Goal: Information Seeking & Learning: Learn about a topic

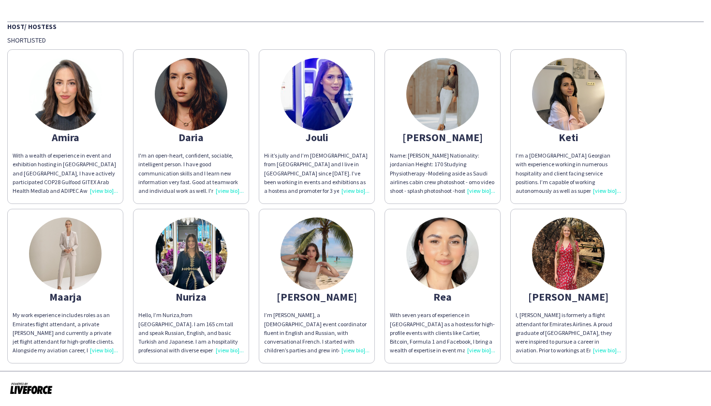
scroll to position [60, 0]
click at [67, 91] on img at bounding box center [65, 95] width 73 height 73
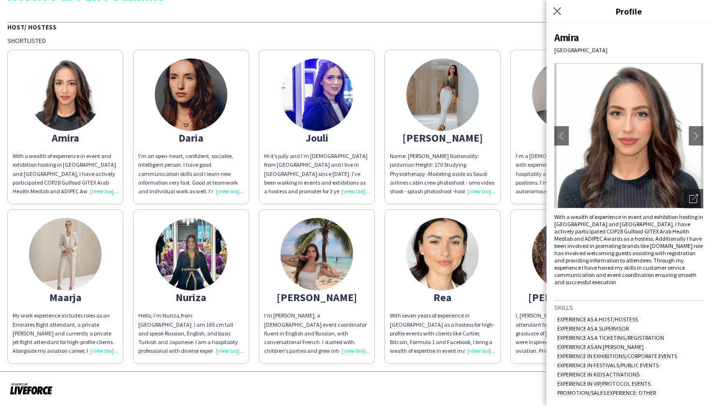
scroll to position [0, 0]
click at [558, 8] on icon "Close pop-in" at bounding box center [556, 10] width 9 height 9
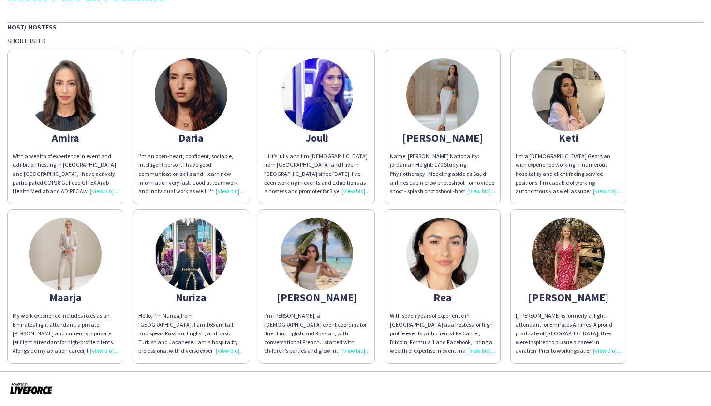
click at [59, 110] on img at bounding box center [65, 95] width 73 height 73
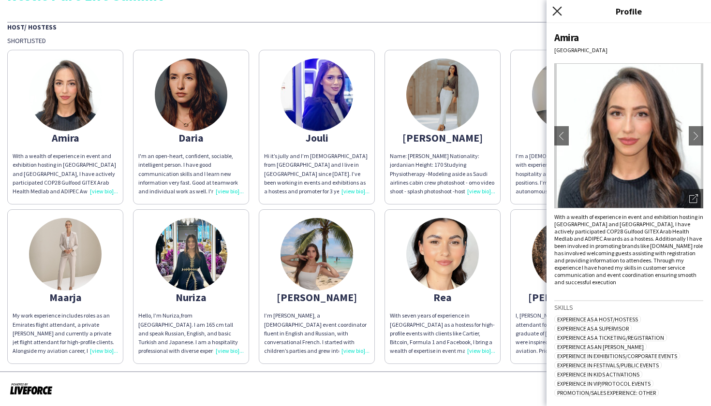
click at [556, 12] on icon at bounding box center [556, 10] width 9 height 9
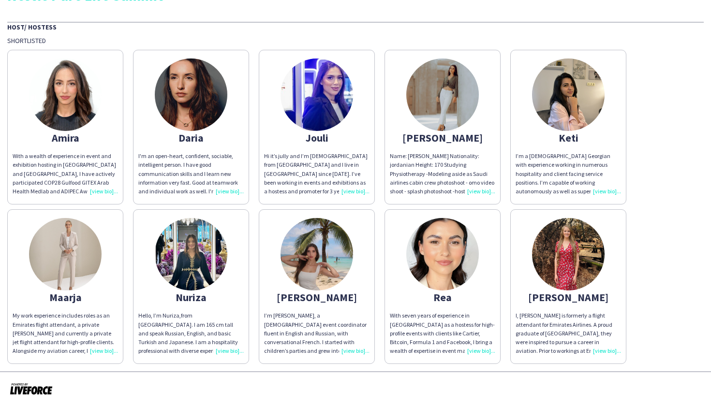
click at [310, 95] on img at bounding box center [316, 95] width 73 height 73
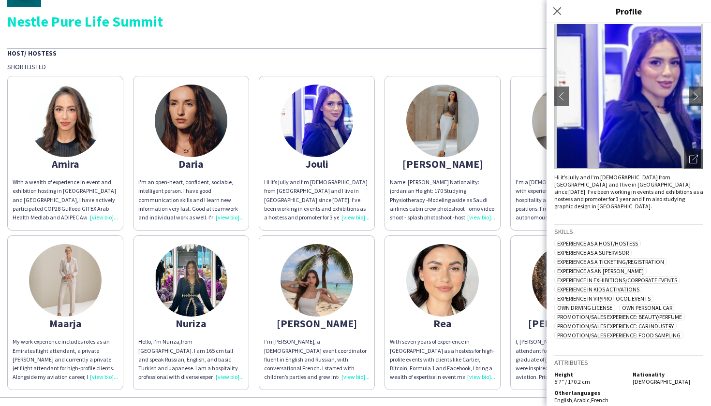
scroll to position [32, 0]
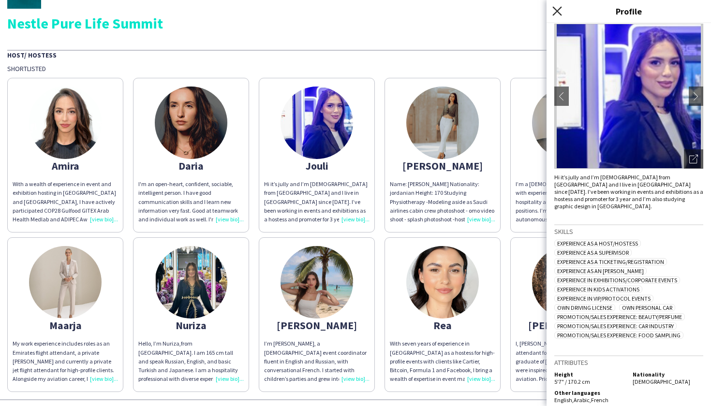
click at [559, 9] on icon at bounding box center [556, 10] width 9 height 9
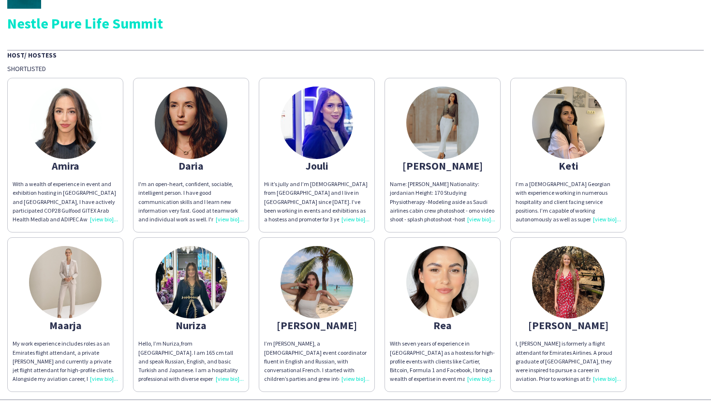
click at [45, 120] on img at bounding box center [65, 123] width 73 height 73
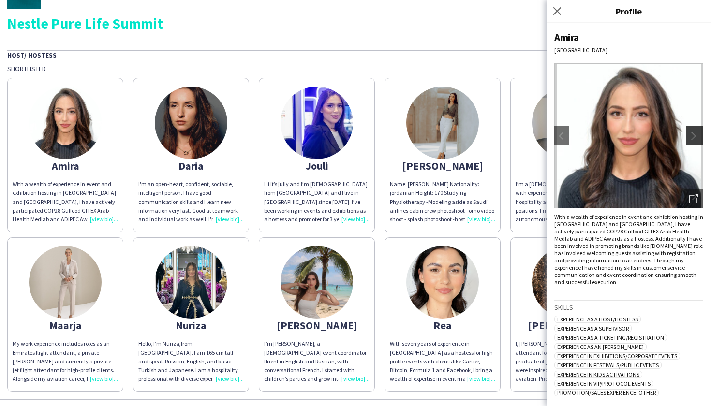
click at [673, 136] on app-icon "chevron-right" at bounding box center [696, 136] width 14 height 9
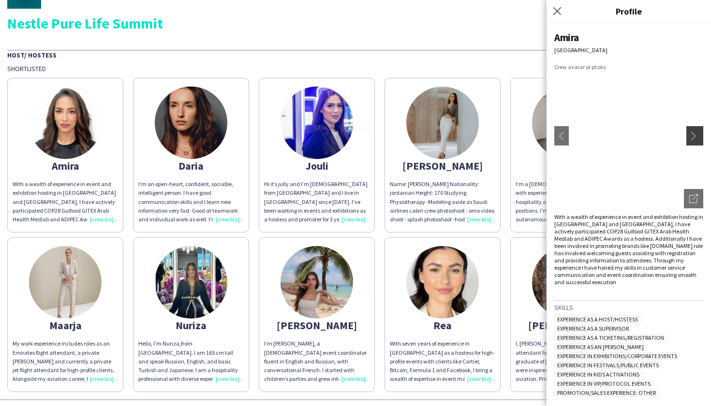
click at [673, 136] on app-icon "chevron-right" at bounding box center [696, 136] width 14 height 9
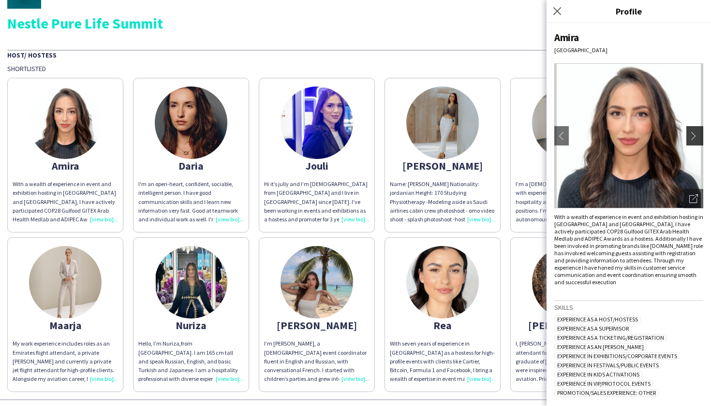
scroll to position [0, 0]
click at [673, 136] on app-icon "chevron-right" at bounding box center [696, 136] width 14 height 9
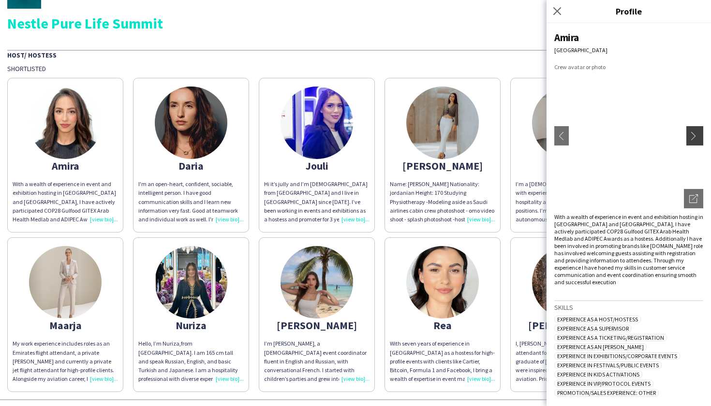
click at [673, 136] on app-icon "chevron-right" at bounding box center [696, 136] width 14 height 9
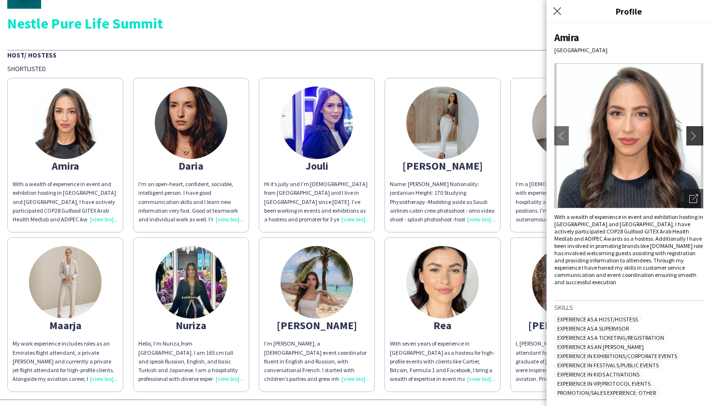
click at [673, 136] on app-icon "chevron-right" at bounding box center [696, 136] width 14 height 9
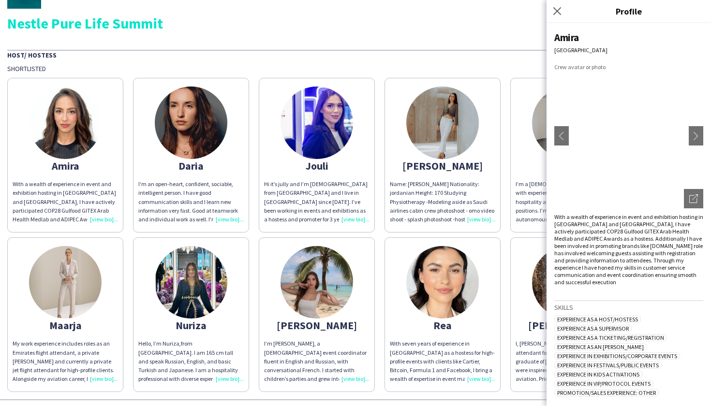
click at [320, 127] on img at bounding box center [316, 123] width 73 height 73
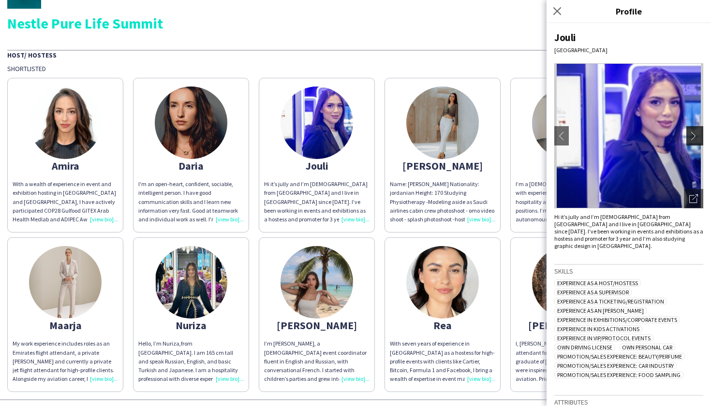
click at [673, 134] on app-icon "chevron-right" at bounding box center [696, 136] width 14 height 9
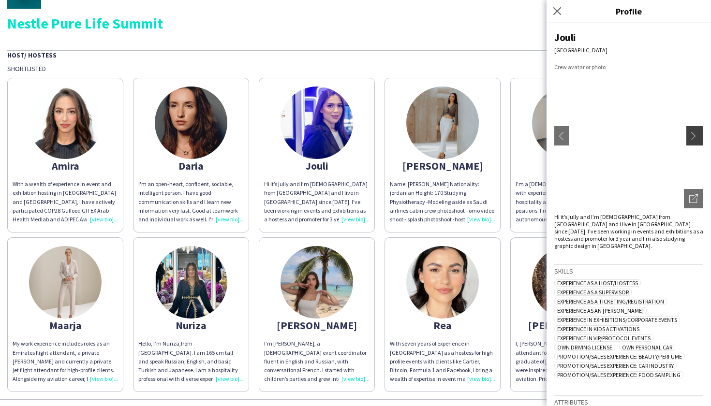
click at [673, 134] on app-icon "chevron-right" at bounding box center [696, 136] width 14 height 9
click at [556, 8] on icon "Close pop-in" at bounding box center [556, 10] width 9 height 9
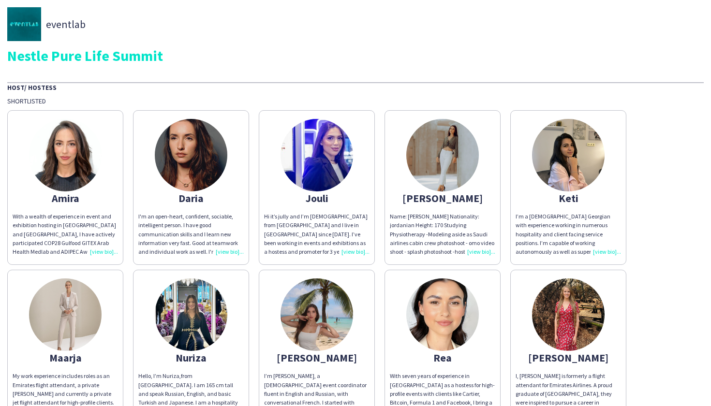
drag, startPoint x: 92, startPoint y: 29, endPoint x: 0, endPoint y: 26, distance: 91.9
click at [0, 26] on div "eventlab Nestle Pure Life Summit Host/ Hostess Shortlisted [MEDICAL_DATA] With …" at bounding box center [355, 216] width 711 height 432
click at [132, 26] on div "eventlab" at bounding box center [355, 24] width 696 height 34
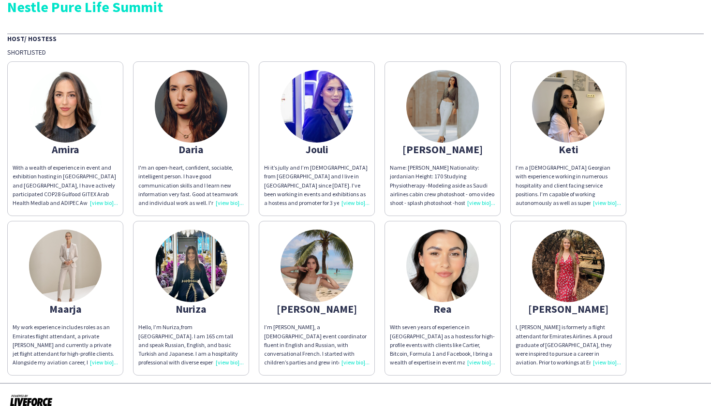
scroll to position [49, 0]
click at [58, 110] on img at bounding box center [65, 106] width 73 height 73
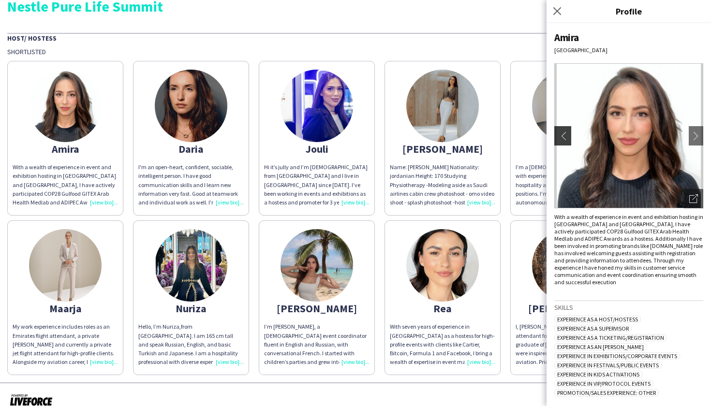
click at [564, 133] on app-icon "chevron-left" at bounding box center [562, 136] width 14 height 9
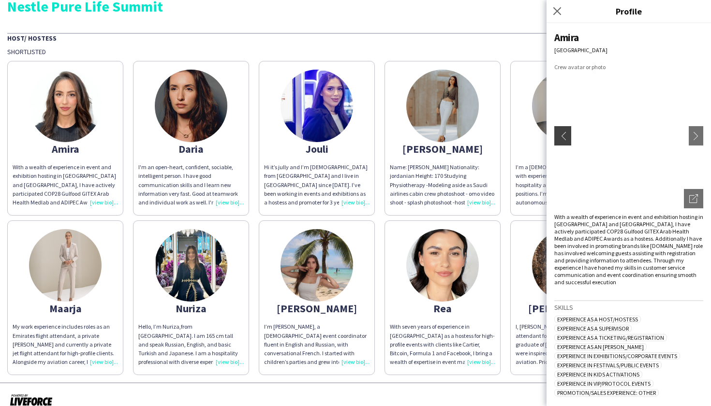
click at [564, 133] on app-icon "chevron-left" at bounding box center [562, 136] width 14 height 9
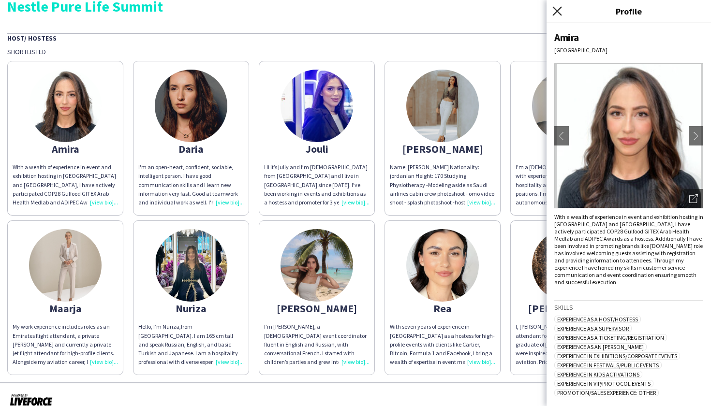
click at [556, 12] on icon "Close pop-in" at bounding box center [556, 10] width 9 height 9
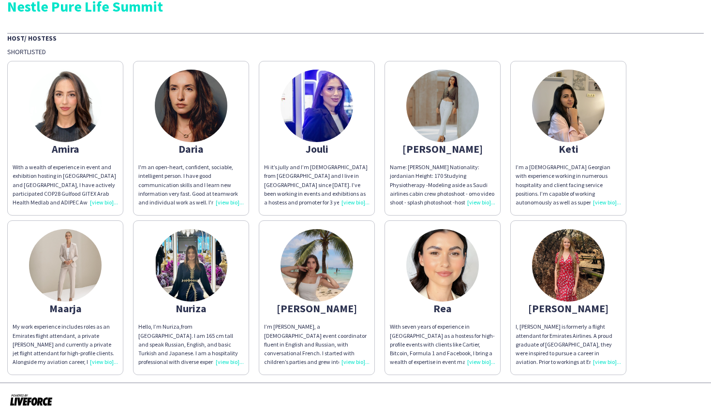
click at [66, 261] on img at bounding box center [65, 265] width 73 height 73
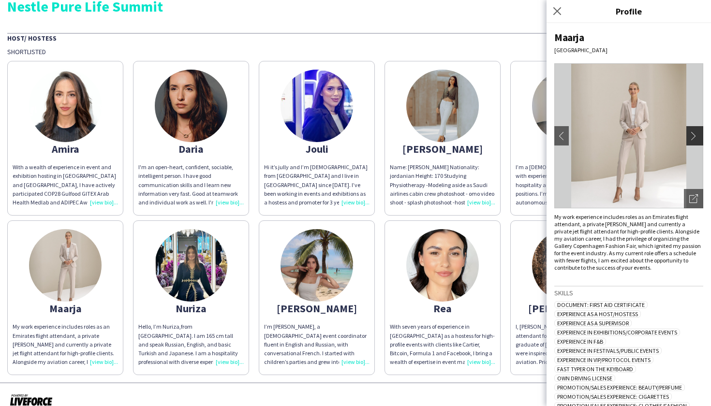
click at [673, 134] on app-icon "chevron-right" at bounding box center [696, 136] width 14 height 9
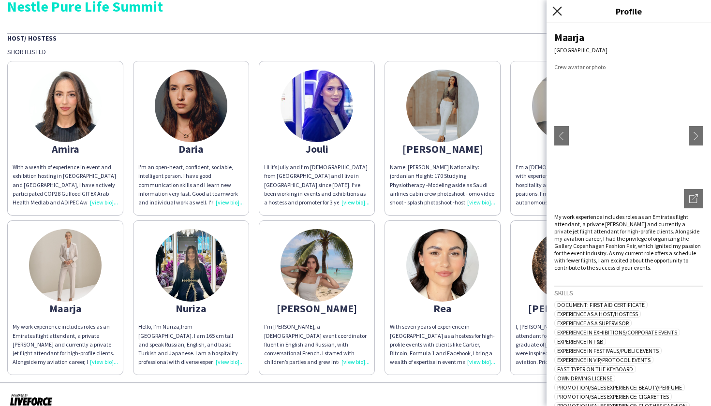
click at [556, 14] on icon "Close pop-in" at bounding box center [556, 10] width 9 height 9
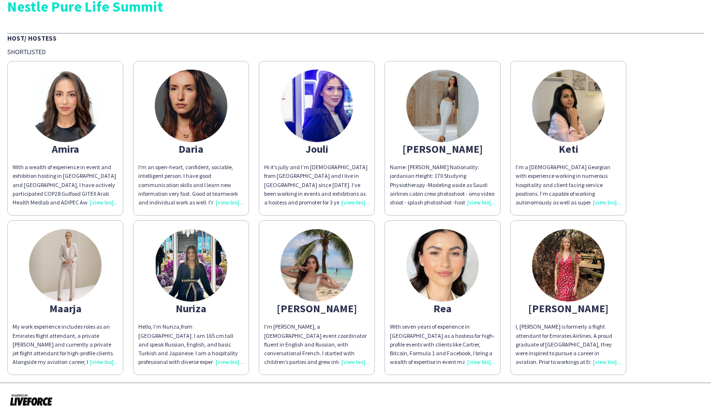
scroll to position [59, 0]
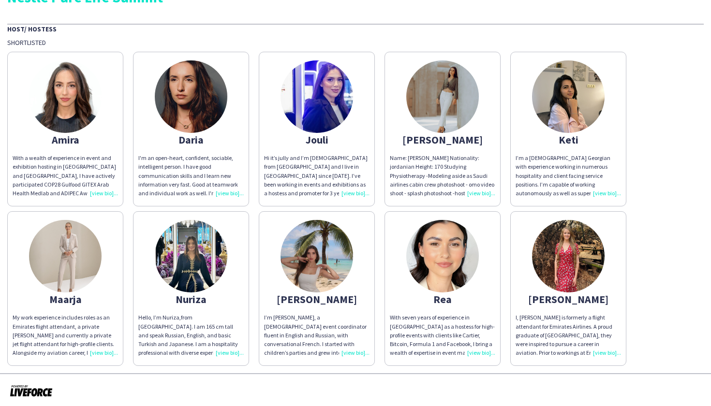
click at [187, 93] on img at bounding box center [191, 96] width 73 height 73
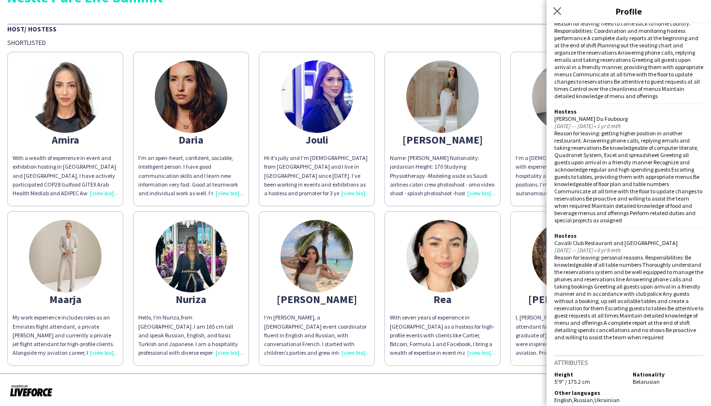
scroll to position [0, 0]
click at [555, 11] on icon "Close pop-in" at bounding box center [556, 10] width 9 height 9
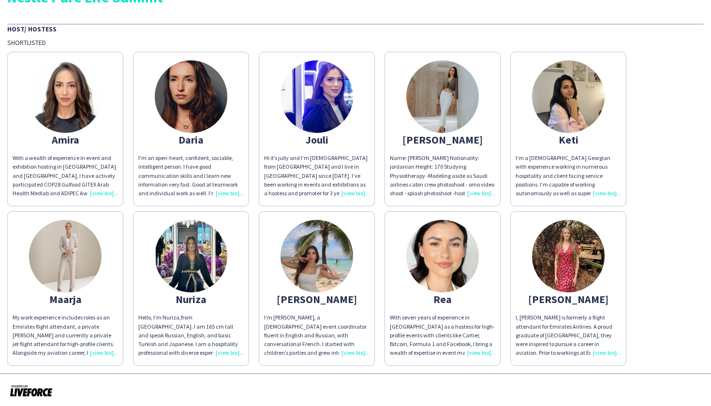
click at [441, 99] on img at bounding box center [442, 96] width 73 height 73
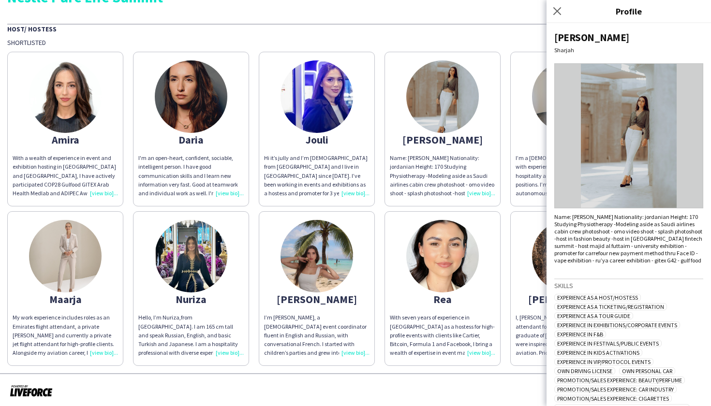
click at [631, 123] on img at bounding box center [628, 135] width 149 height 145
click at [557, 11] on icon at bounding box center [556, 10] width 9 height 9
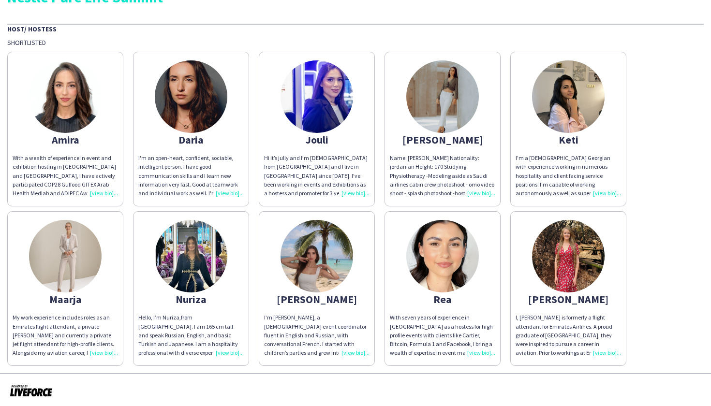
click at [569, 103] on img at bounding box center [568, 96] width 73 height 73
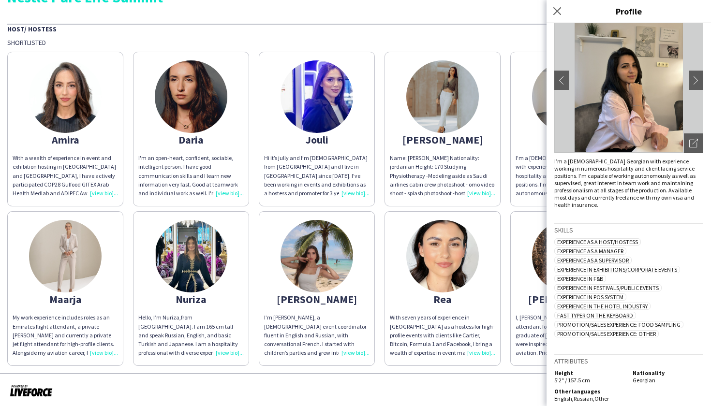
scroll to position [54, 0]
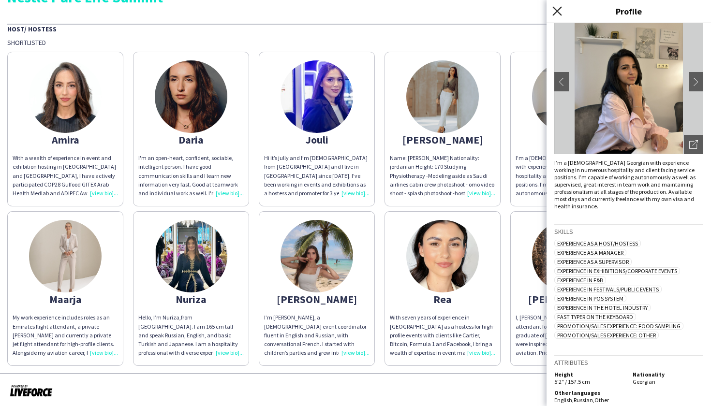
click at [558, 11] on icon at bounding box center [556, 10] width 9 height 9
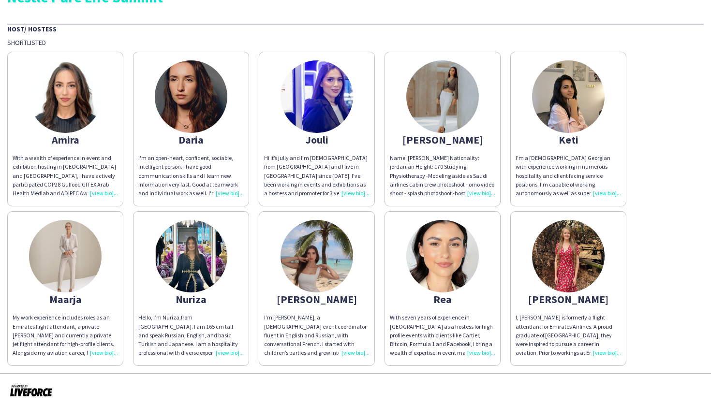
click at [69, 264] on img at bounding box center [65, 256] width 73 height 73
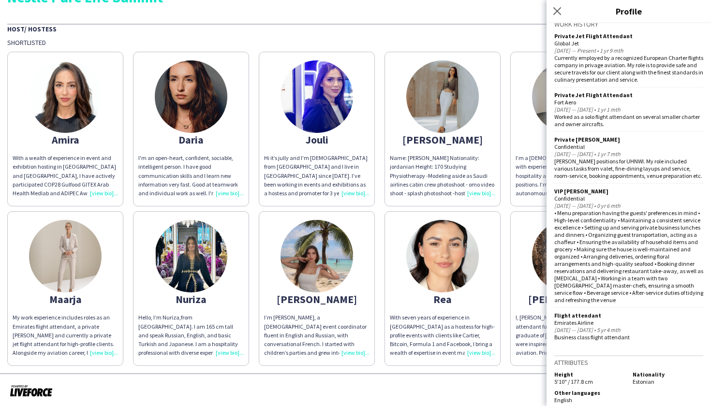
scroll to position [0, 0]
click at [557, 11] on icon at bounding box center [556, 10] width 9 height 9
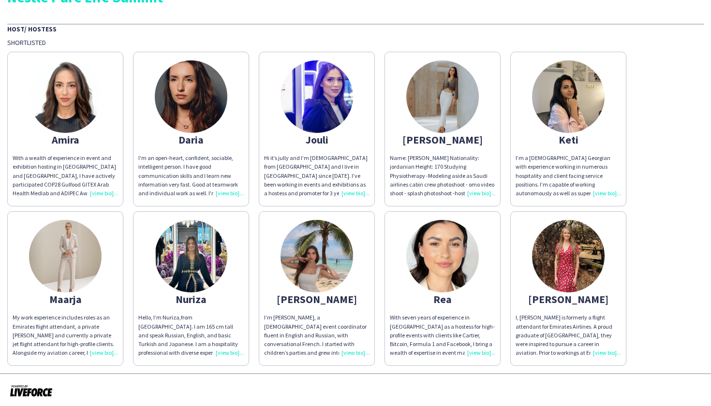
click at [197, 261] on img at bounding box center [191, 256] width 73 height 73
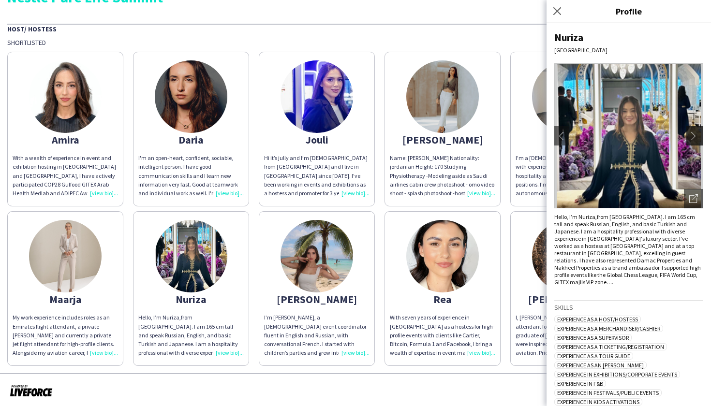
click at [673, 137] on app-icon "chevron-right" at bounding box center [696, 136] width 14 height 9
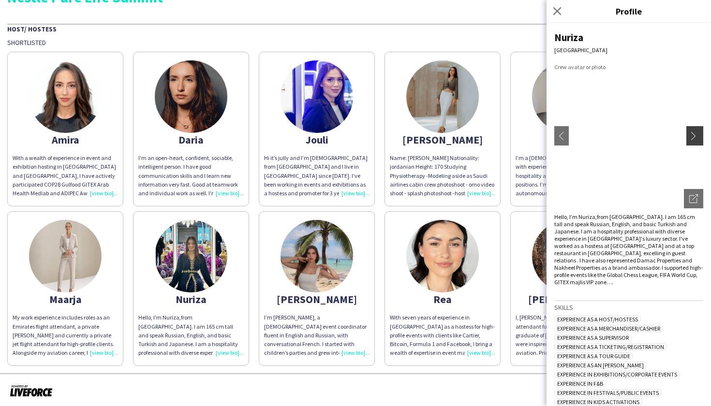
click at [673, 137] on app-icon "chevron-right" at bounding box center [696, 136] width 14 height 9
click at [555, 136] on app-icon "chevron-left" at bounding box center [562, 136] width 14 height 9
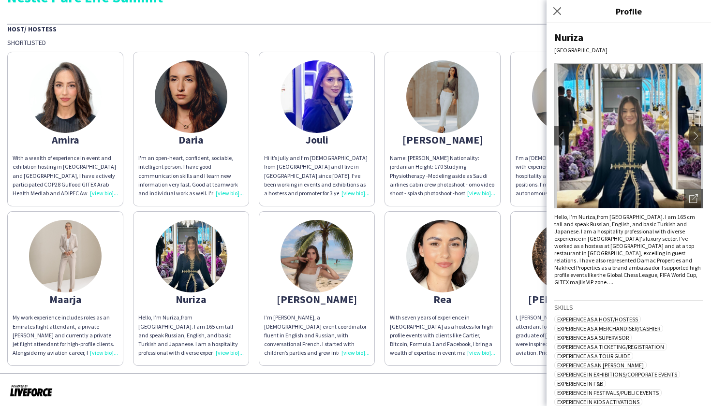
scroll to position [91, 0]
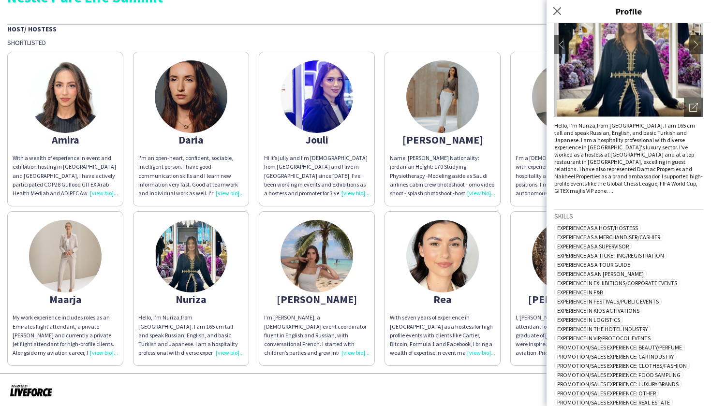
click at [301, 254] on img at bounding box center [316, 256] width 73 height 73
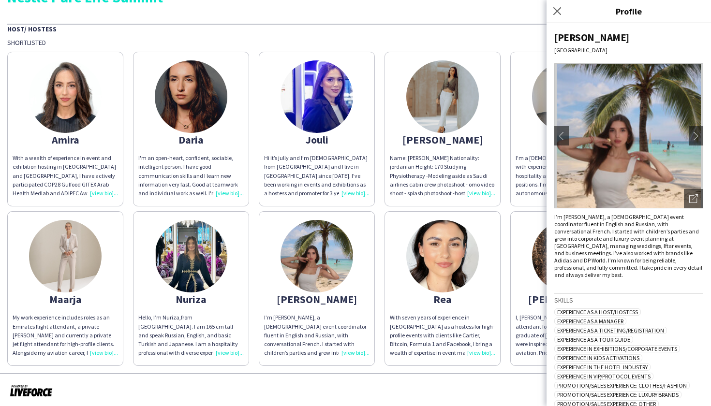
scroll to position [0, 0]
click at [557, 7] on icon "Close pop-in" at bounding box center [556, 10] width 9 height 9
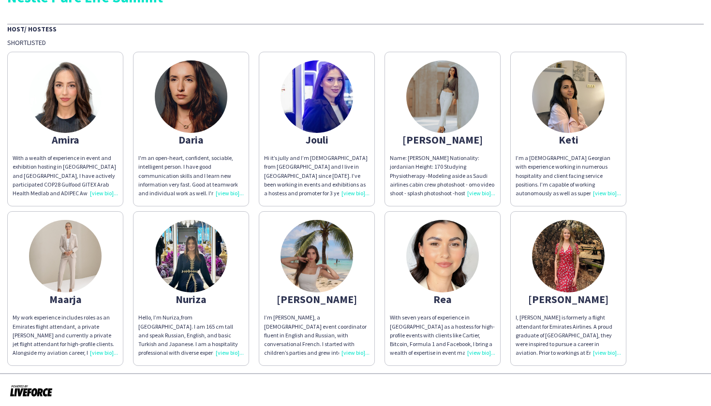
click at [450, 249] on img at bounding box center [442, 256] width 73 height 73
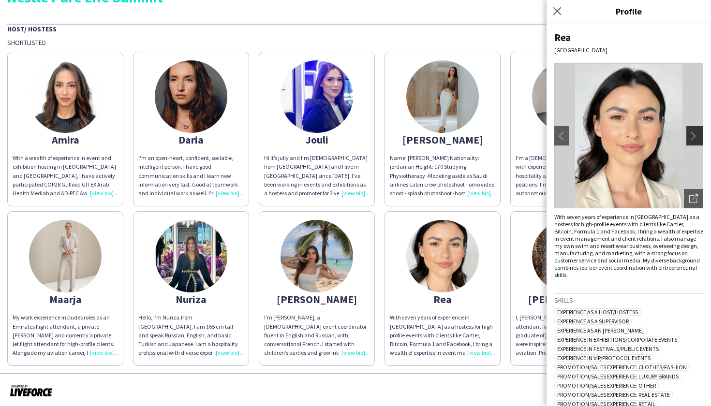
click at [673, 140] on button "chevron-right" at bounding box center [695, 135] width 19 height 19
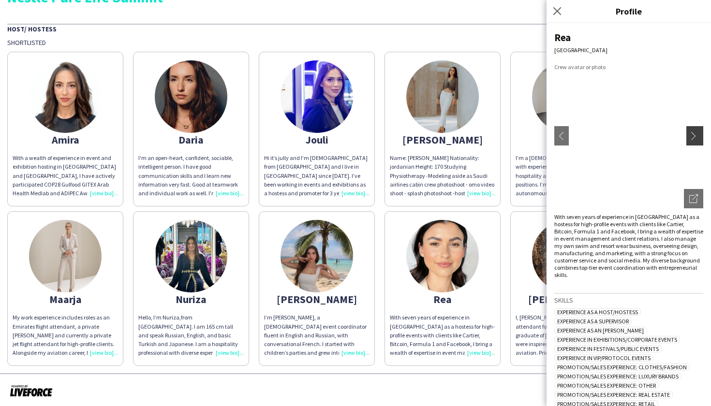
click at [673, 140] on button "chevron-right" at bounding box center [695, 135] width 19 height 19
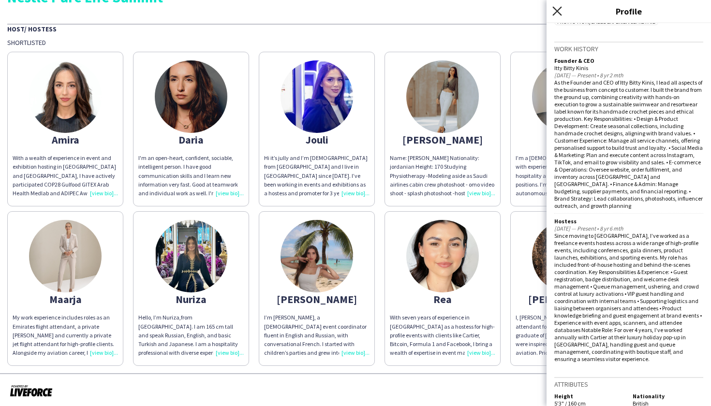
click at [554, 15] on icon "Close pop-in" at bounding box center [556, 10] width 9 height 9
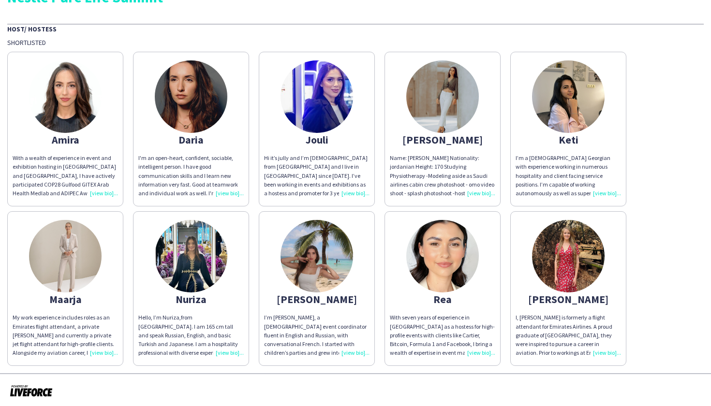
click at [565, 244] on img at bounding box center [568, 256] width 73 height 73
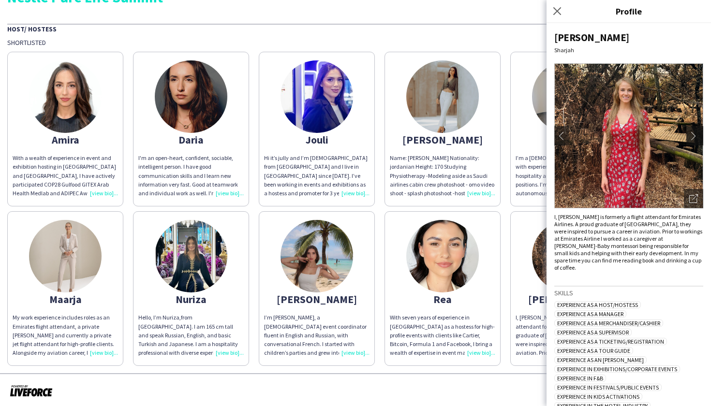
click at [673, 133] on app-icon "chevron-right" at bounding box center [696, 136] width 14 height 9
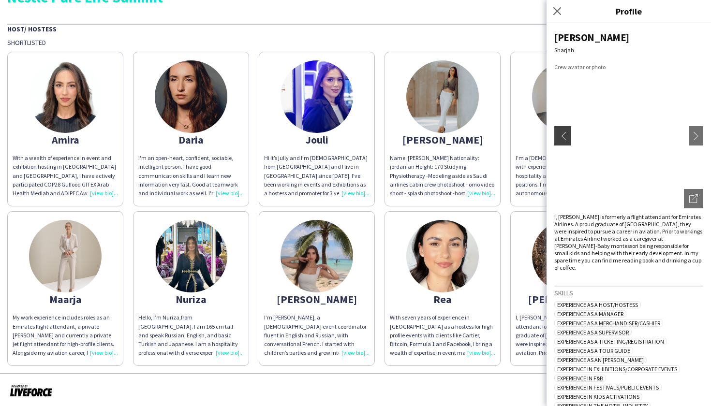
click at [563, 132] on app-icon "chevron-left" at bounding box center [562, 136] width 14 height 9
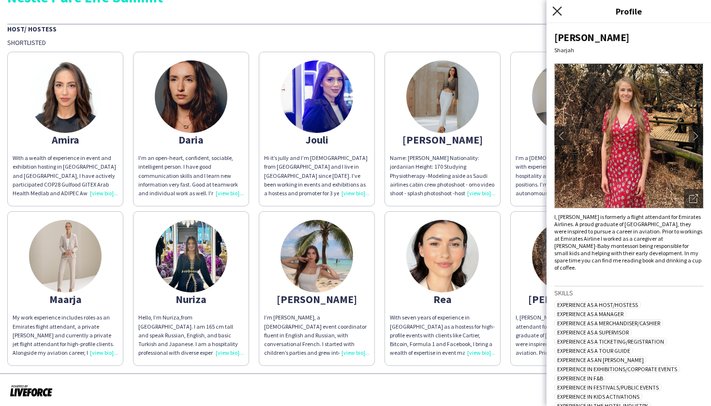
click at [556, 12] on icon at bounding box center [556, 10] width 9 height 9
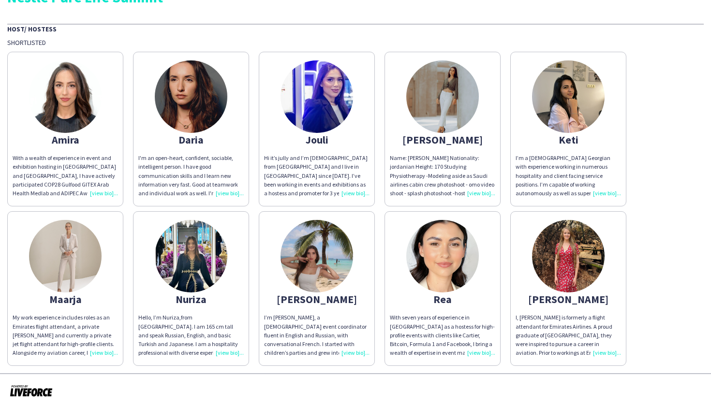
click at [54, 275] on img at bounding box center [65, 256] width 73 height 73
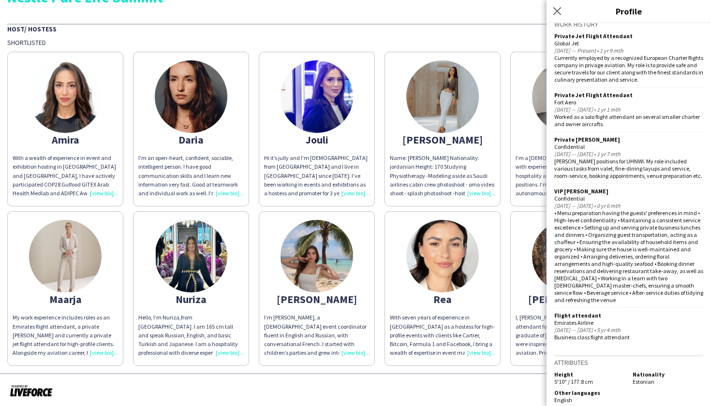
drag, startPoint x: 594, startPoint y: 376, endPoint x: 546, endPoint y: 376, distance: 48.4
click at [546, 372] on body "eventlab Nestle Pure Life Summit Host/ Hostess Shortlisted [MEDICAL_DATA] With …" at bounding box center [355, 203] width 711 height 406
click at [616, 372] on div "Maarja [GEOGRAPHIC_DATA] chevron-left chevron-right Open photos pop-in My work …" at bounding box center [628, 214] width 164 height 383
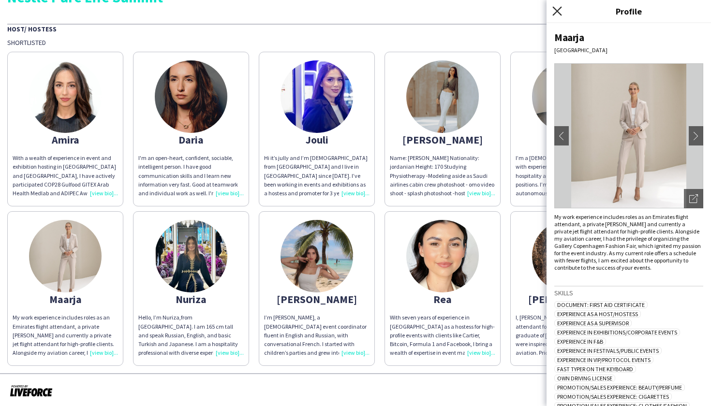
click at [559, 9] on icon at bounding box center [556, 10] width 9 height 9
